Goal: Book appointment/travel/reservation

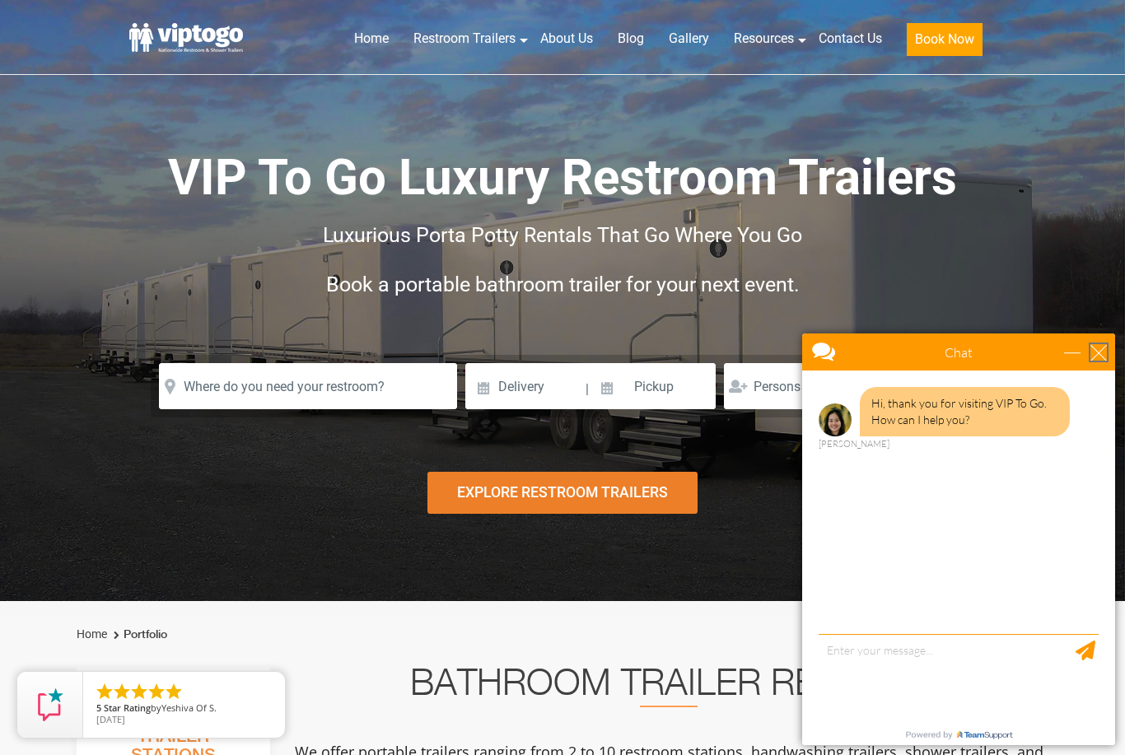
click at [1098, 360] on div "close" at bounding box center [1098, 352] width 16 height 16
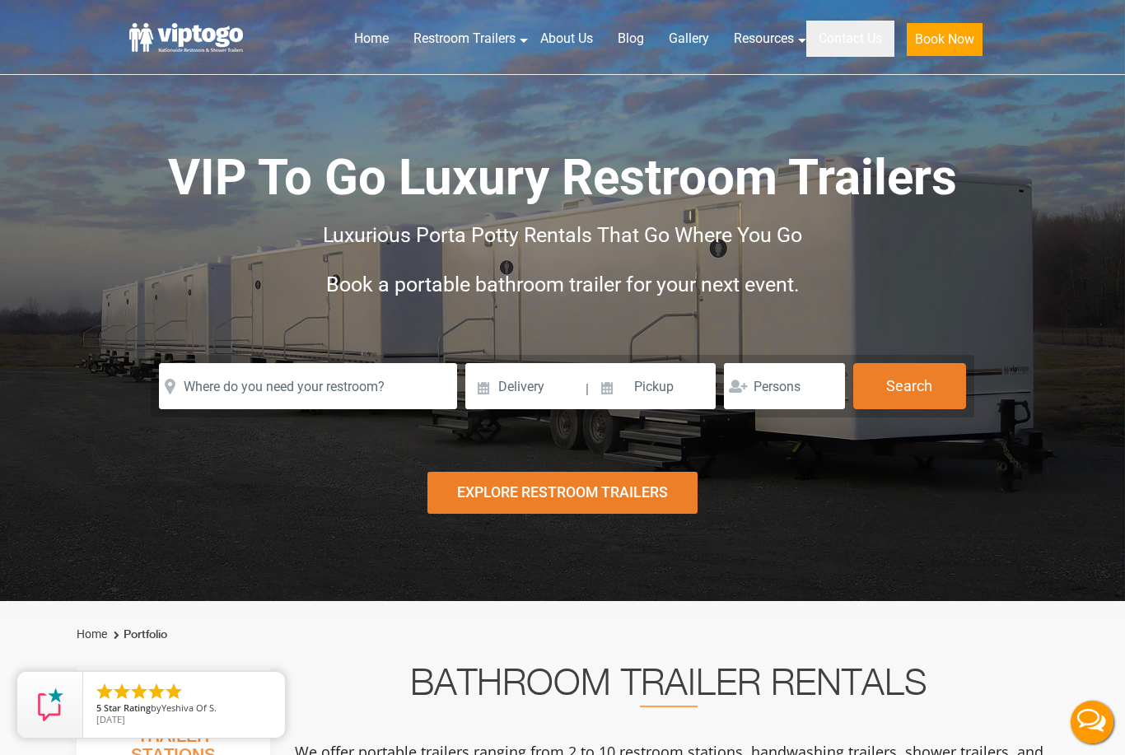
click at [850, 44] on link "Contact Us" at bounding box center [850, 39] width 88 height 36
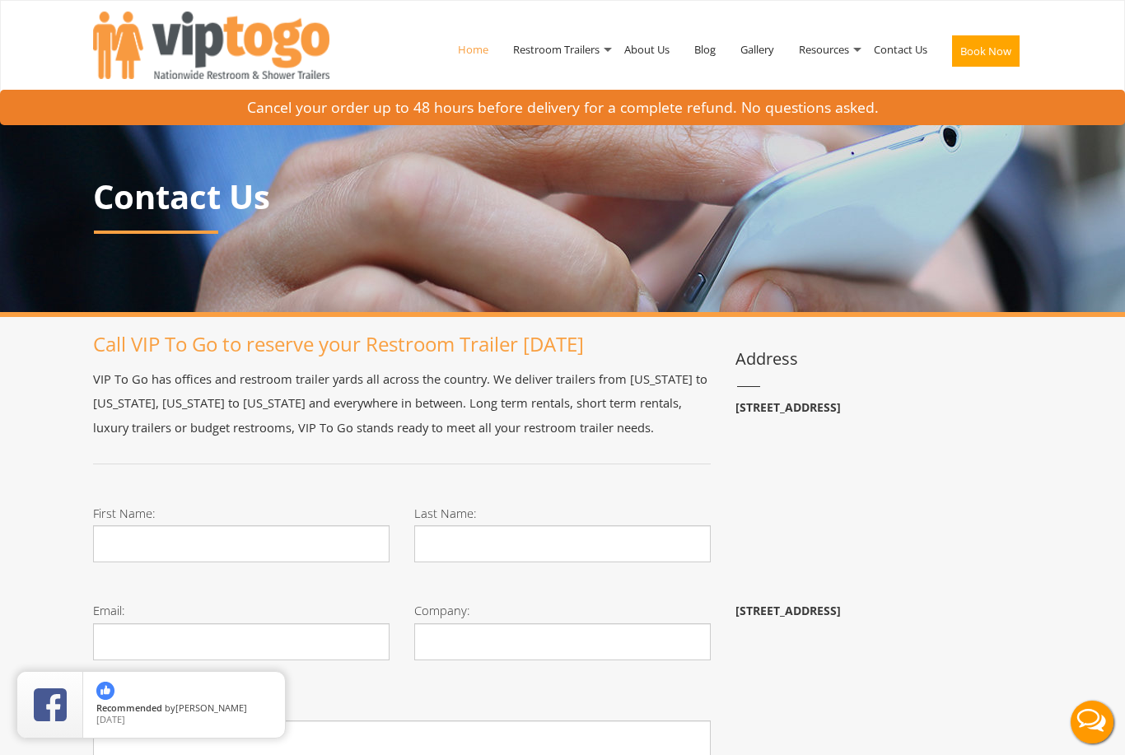
click at [463, 57] on link "Home" at bounding box center [472, 50] width 55 height 86
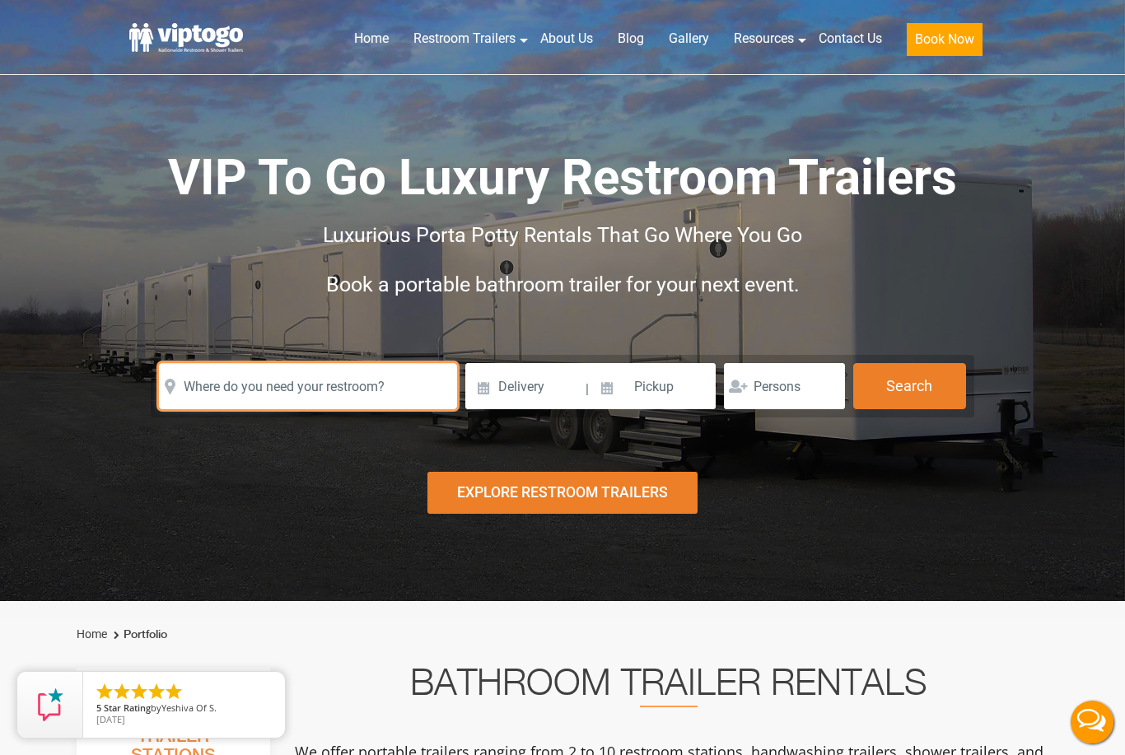
click at [373, 392] on input "text" at bounding box center [308, 386] width 298 height 46
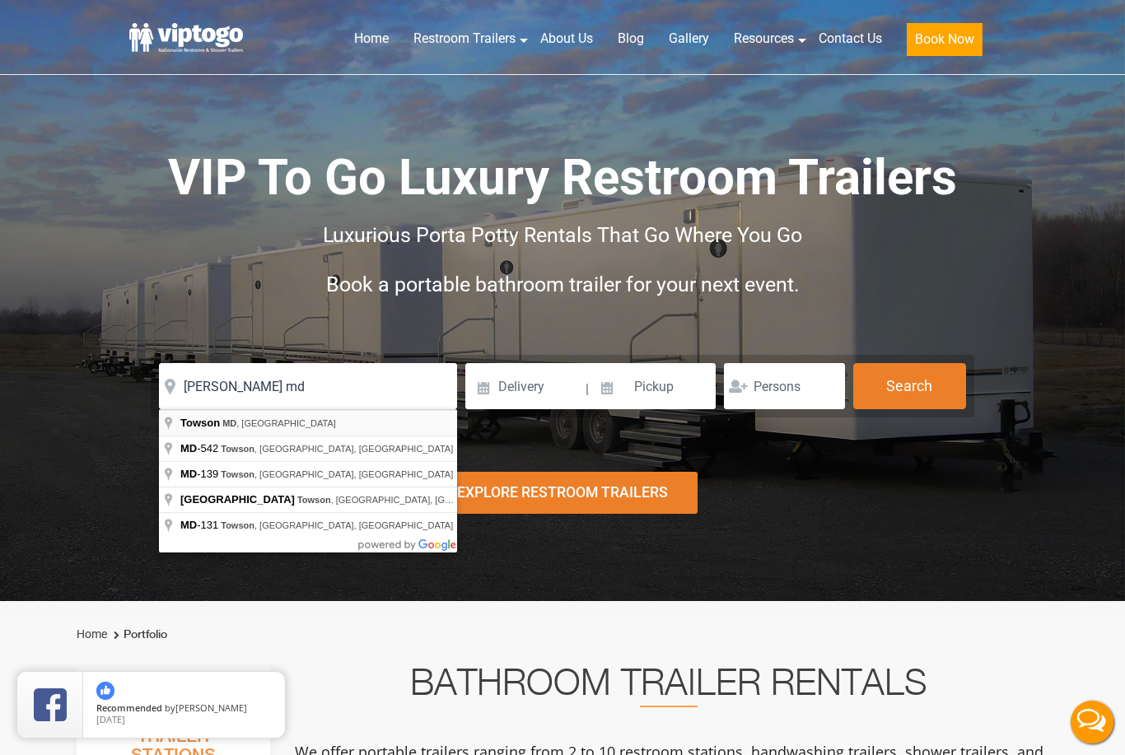
type input "[PERSON_NAME], [GEOGRAPHIC_DATA], [GEOGRAPHIC_DATA]"
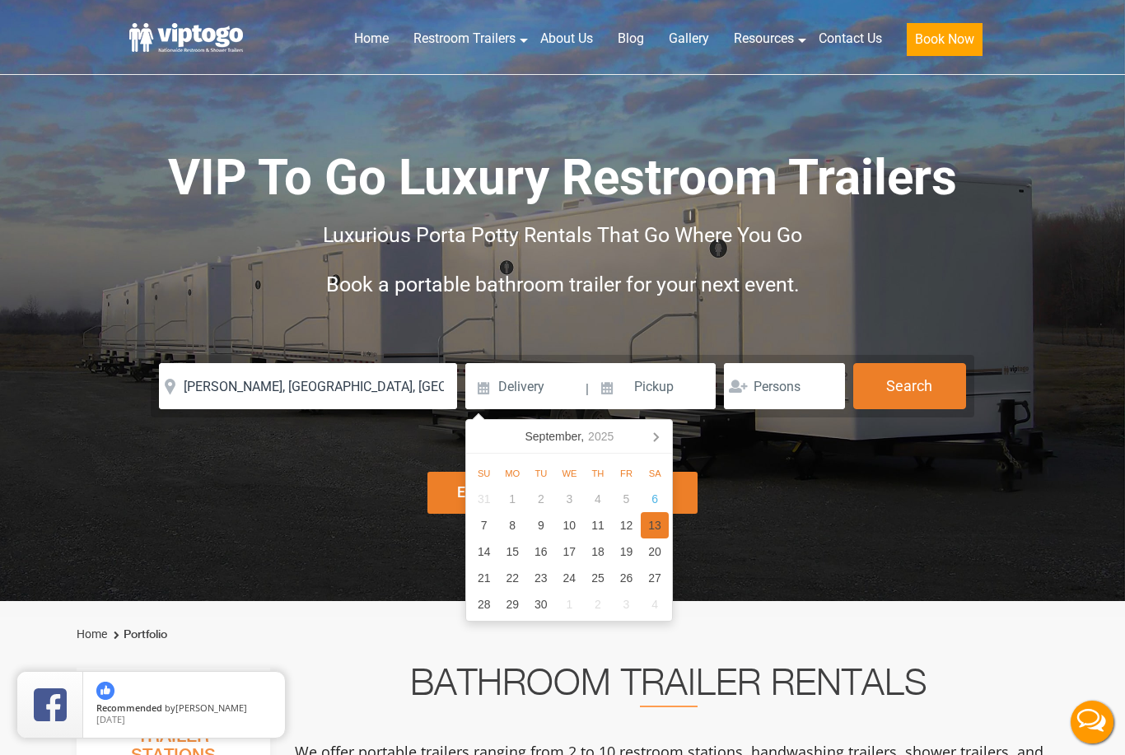
click at [658, 531] on div "13" at bounding box center [655, 525] width 29 height 26
type input "[DATE]"
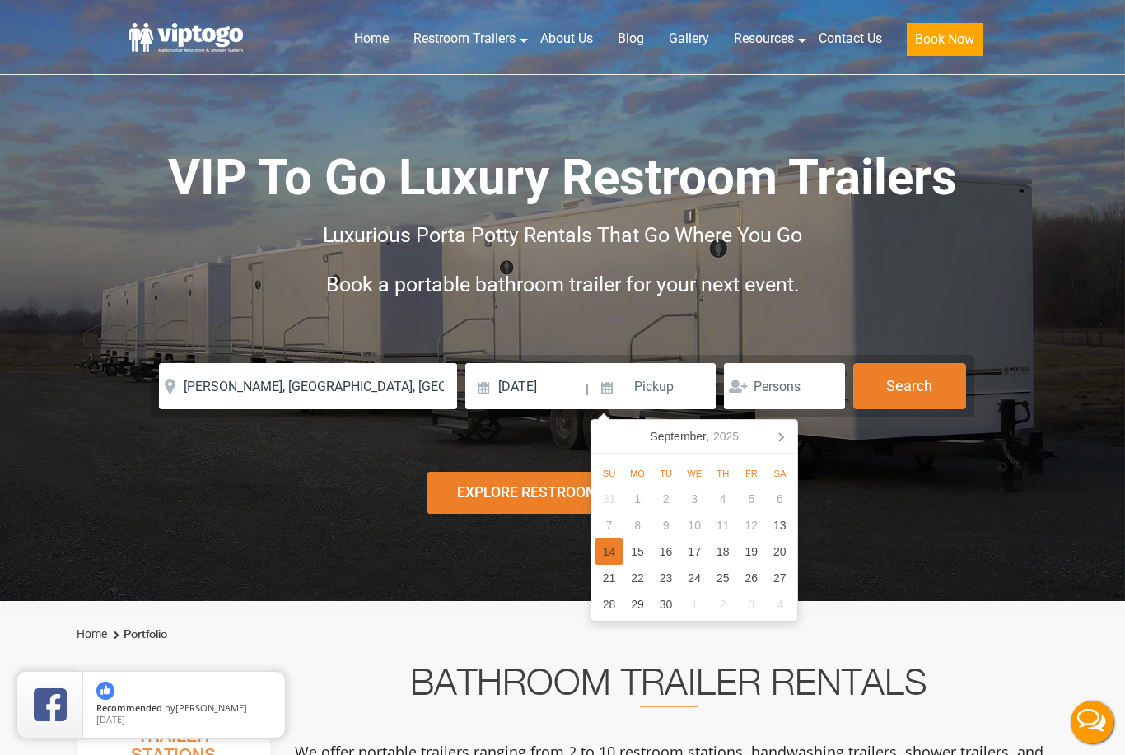
click at [617, 552] on div "14" at bounding box center [608, 551] width 29 height 26
type input "[DATE]"
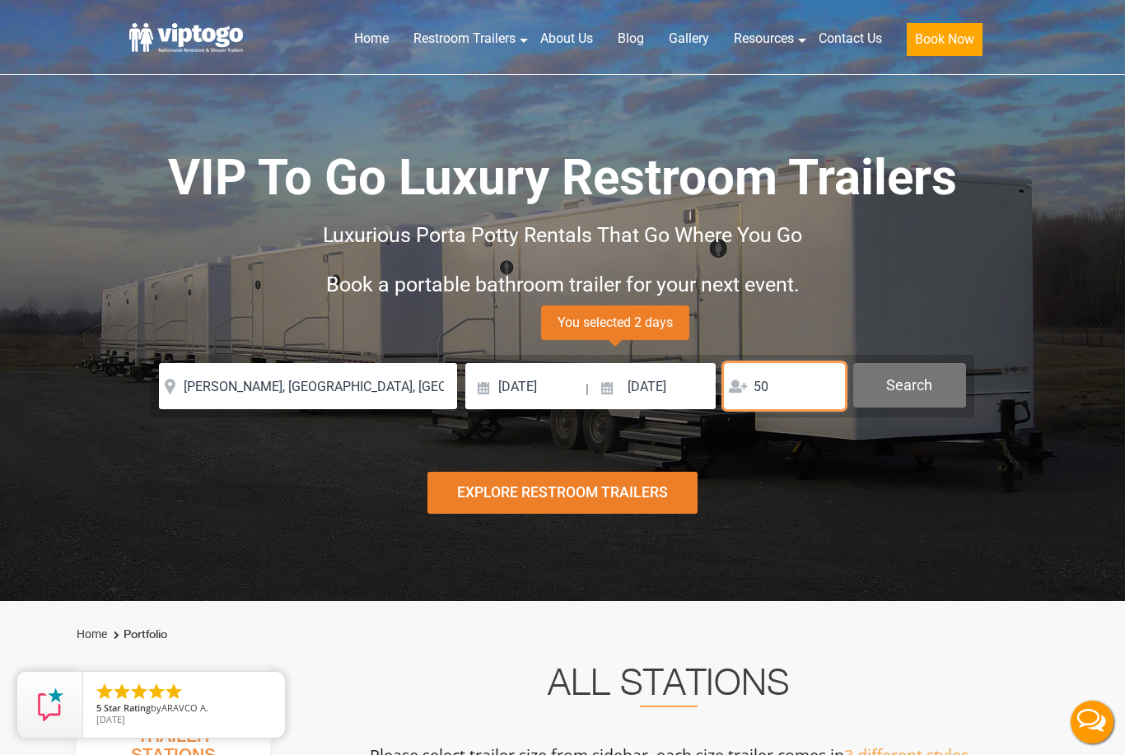
type input "50"
click at [926, 391] on button "Search" at bounding box center [909, 385] width 113 height 44
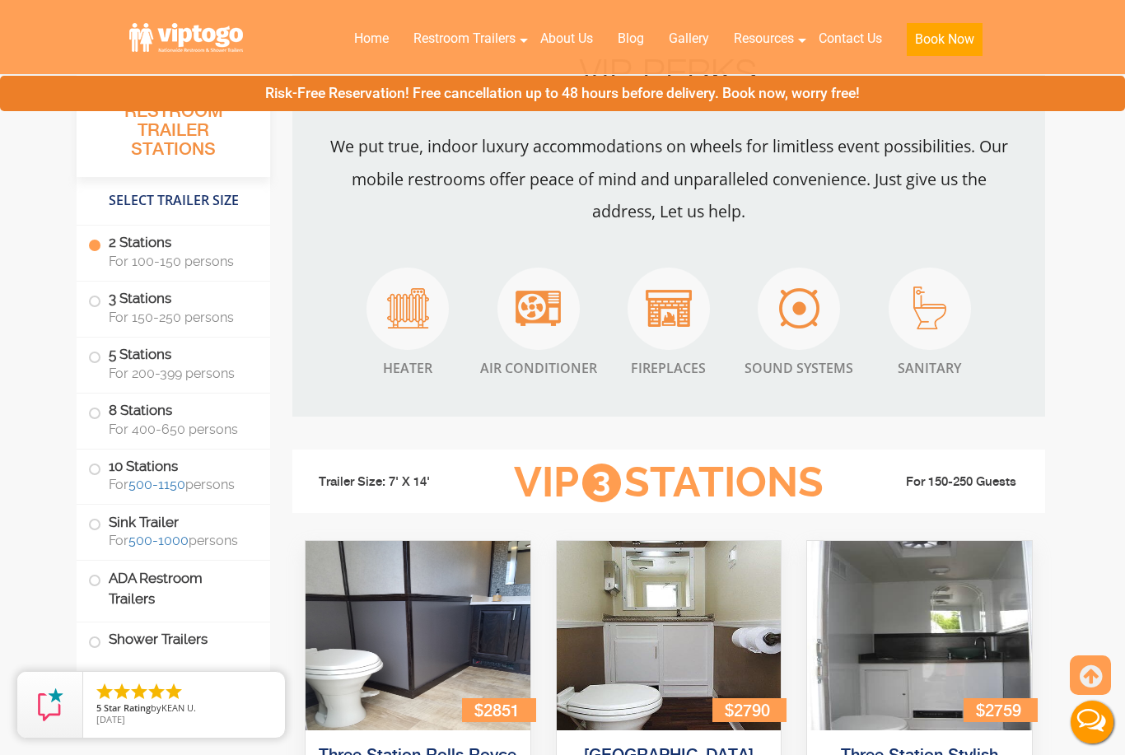
scroll to position [1434, 0]
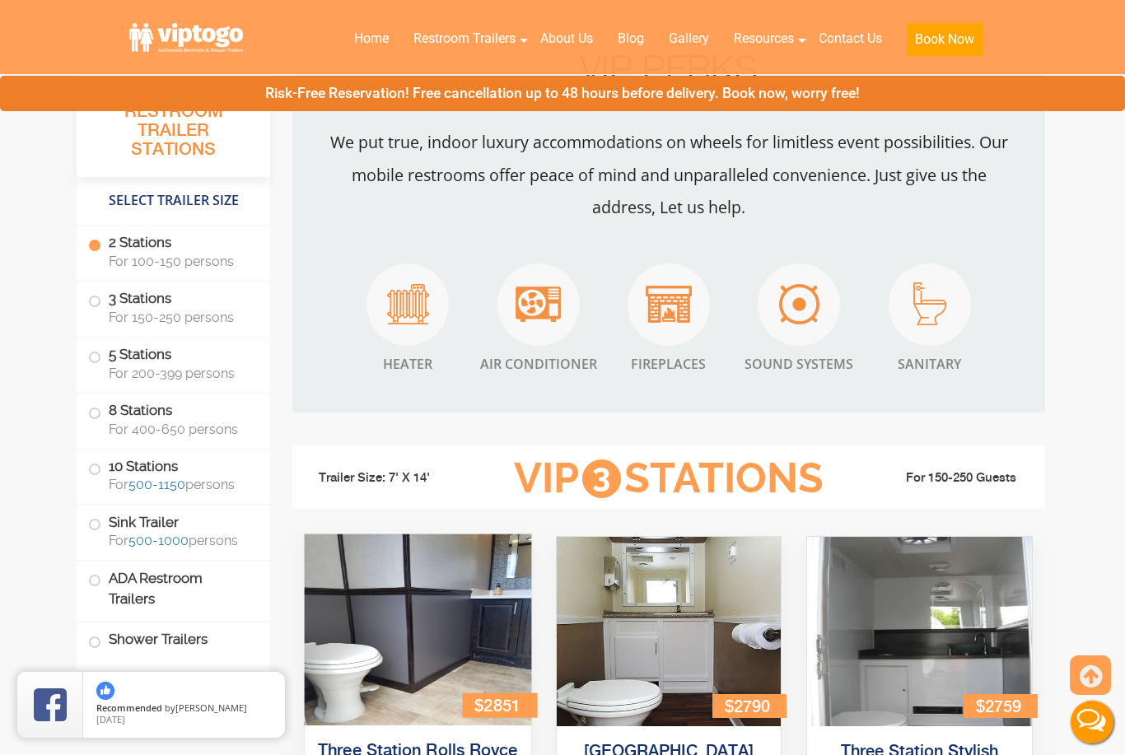
click at [412, 603] on img at bounding box center [418, 629] width 226 height 191
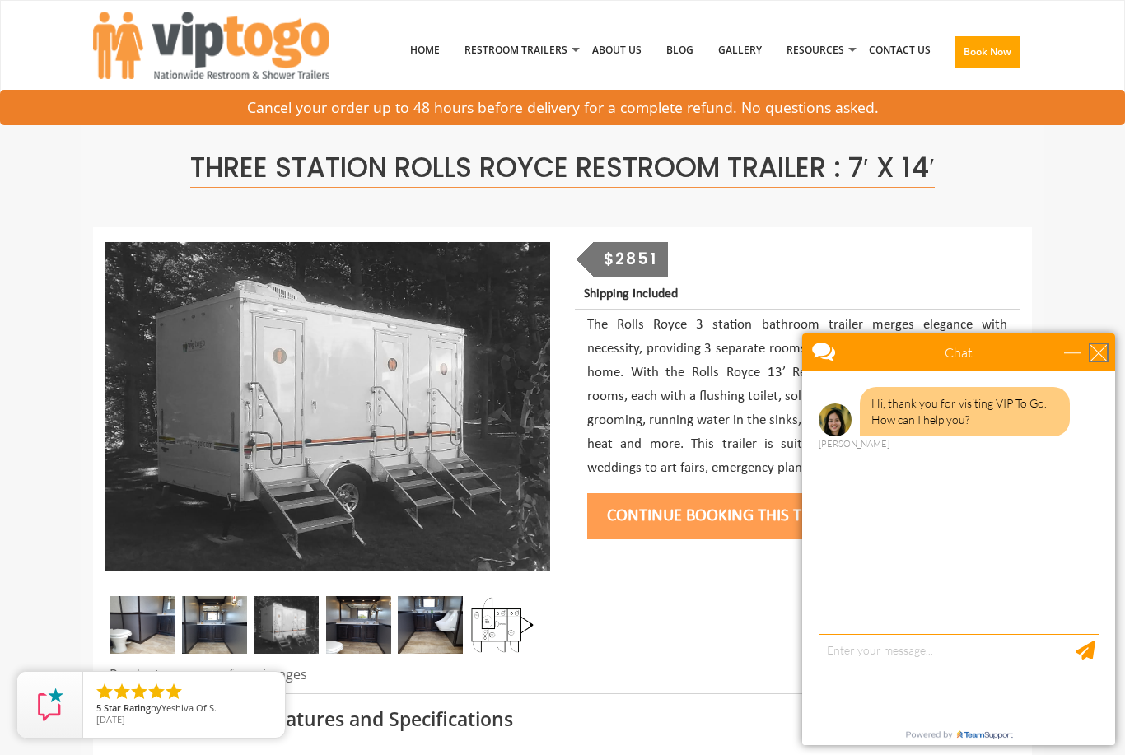
click at [1102, 354] on div "close" at bounding box center [1098, 352] width 16 height 16
